Goal: Task Accomplishment & Management: Manage account settings

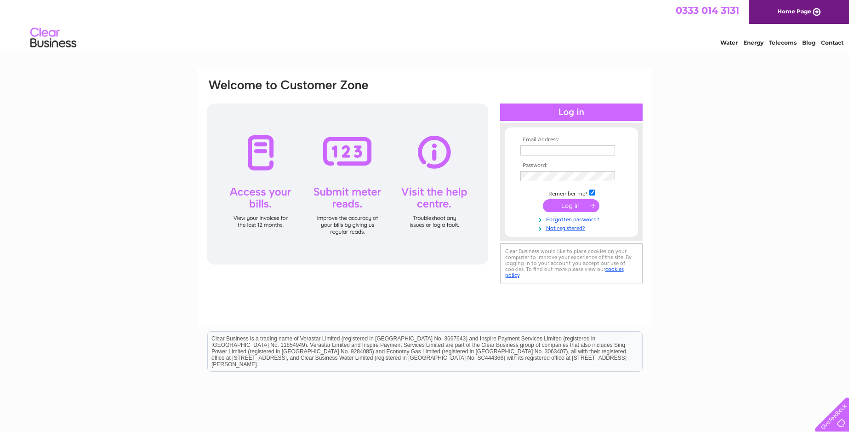
type input "[EMAIL_ADDRESS][DOMAIN_NAME]"
click at [581, 204] on input "submit" at bounding box center [571, 205] width 57 height 13
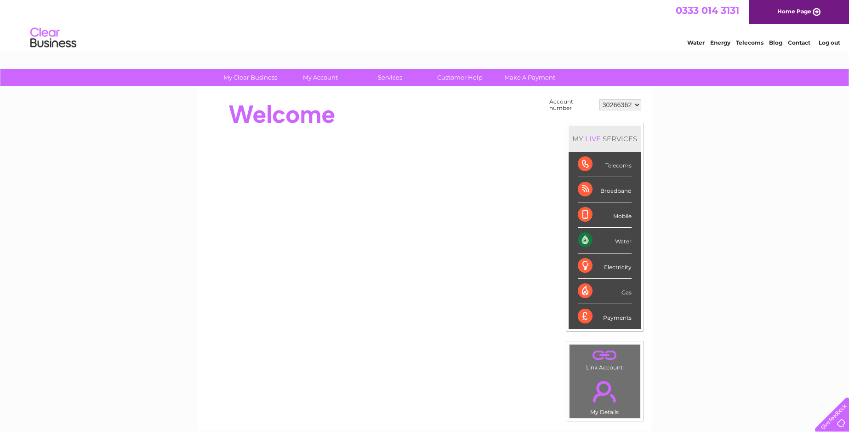
click at [631, 101] on select "30266362 30267534 30271198 30307327 30314341 30320023" at bounding box center [621, 104] width 42 height 11
select select "30320023"
click at [600, 99] on select "30266362 30267534 30271198 30307327 30314341 30320023" at bounding box center [621, 104] width 42 height 11
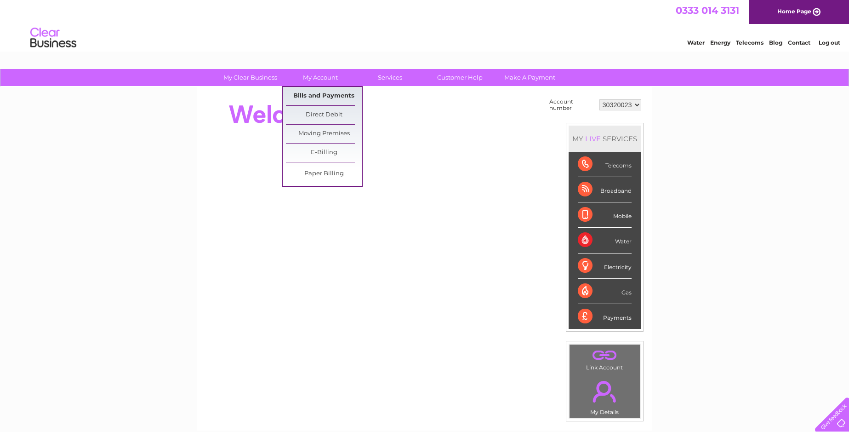
click at [323, 94] on link "Bills and Payments" at bounding box center [324, 96] width 76 height 18
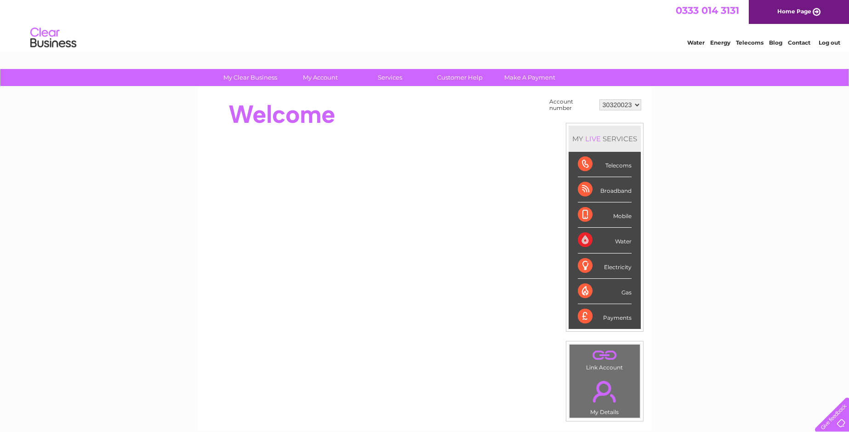
click at [628, 106] on select "30266362 30267534 30271198 30307327 30314341 30320023" at bounding box center [621, 104] width 42 height 11
click at [600, 99] on select "30266362 30267534 30271198 30307327 30314341 30320023" at bounding box center [621, 104] width 42 height 11
